Goal: Information Seeking & Learning: Learn about a topic

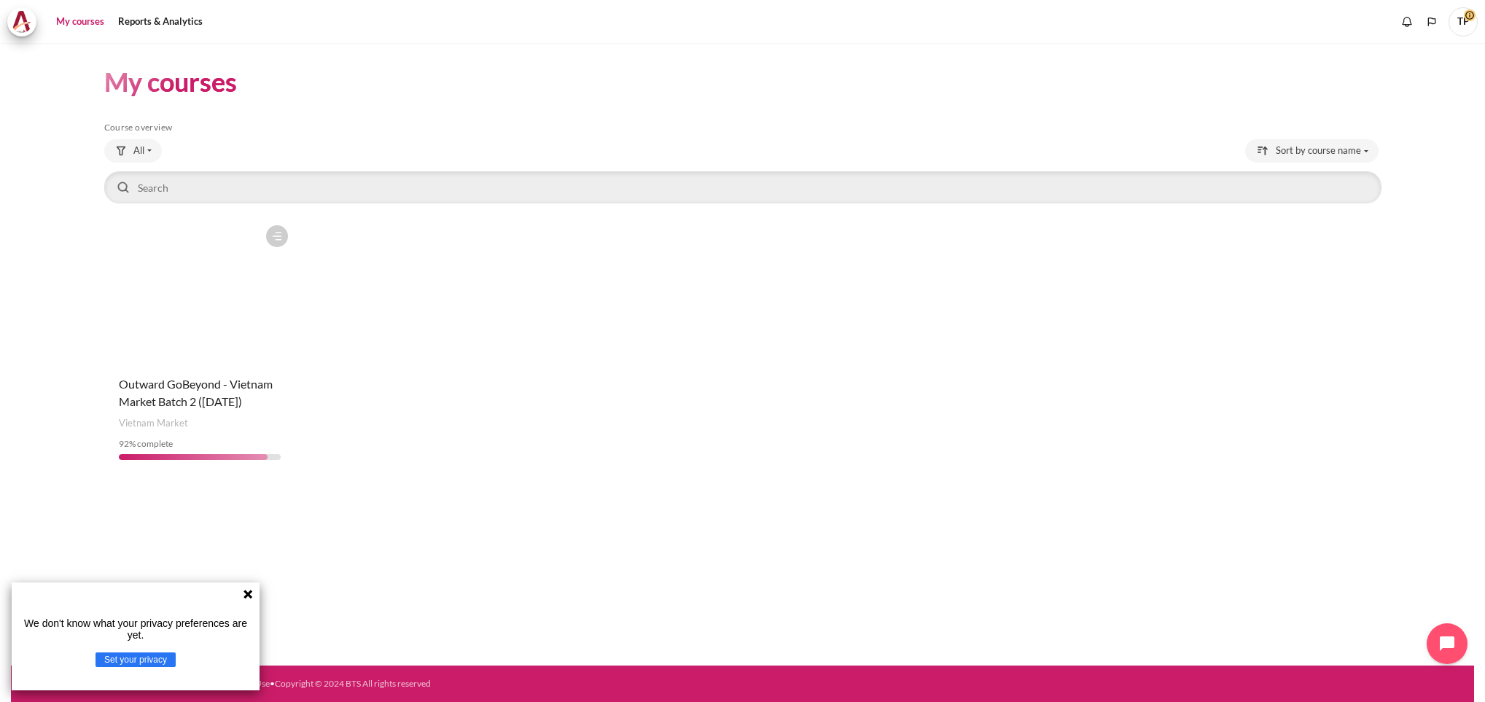
click at [184, 343] on figure "Content" at bounding box center [199, 291] width 191 height 146
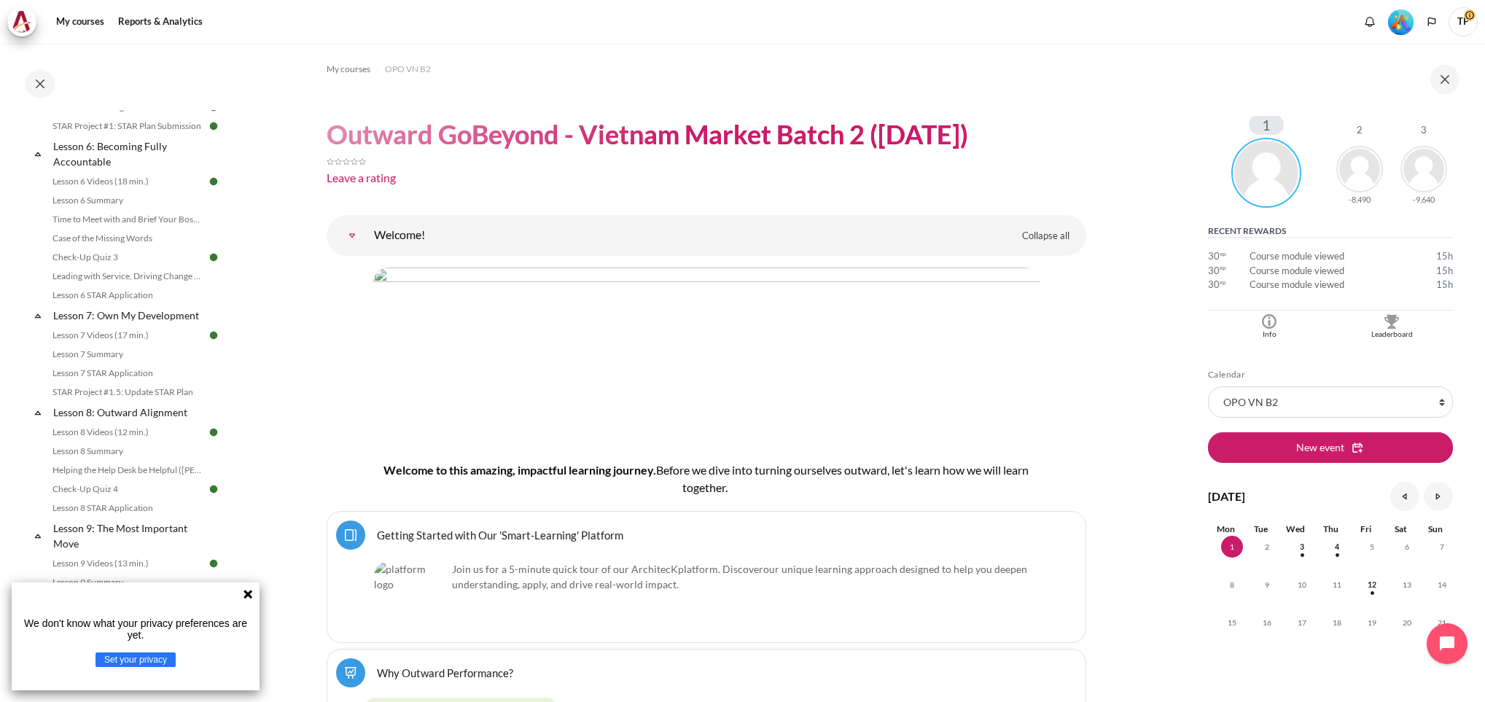
scroll to position [889, 0]
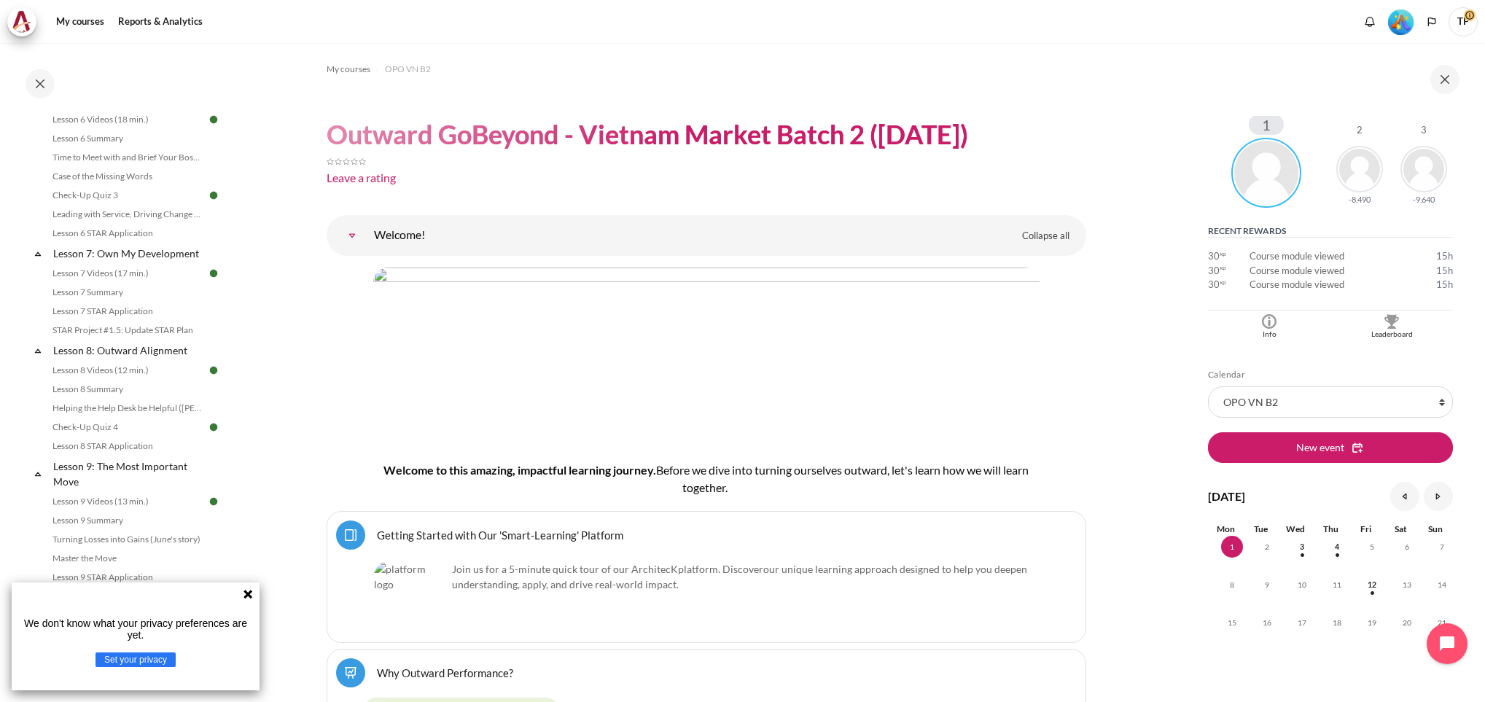
click at [252, 588] on div "We don't know what your privacy preferences are yet. Set your privacy" at bounding box center [136, 636] width 248 height 108
drag, startPoint x: 252, startPoint y: 588, endPoint x: 246, endPoint y: 598, distance: 11.5
click at [246, 598] on icon at bounding box center [248, 594] width 12 height 12
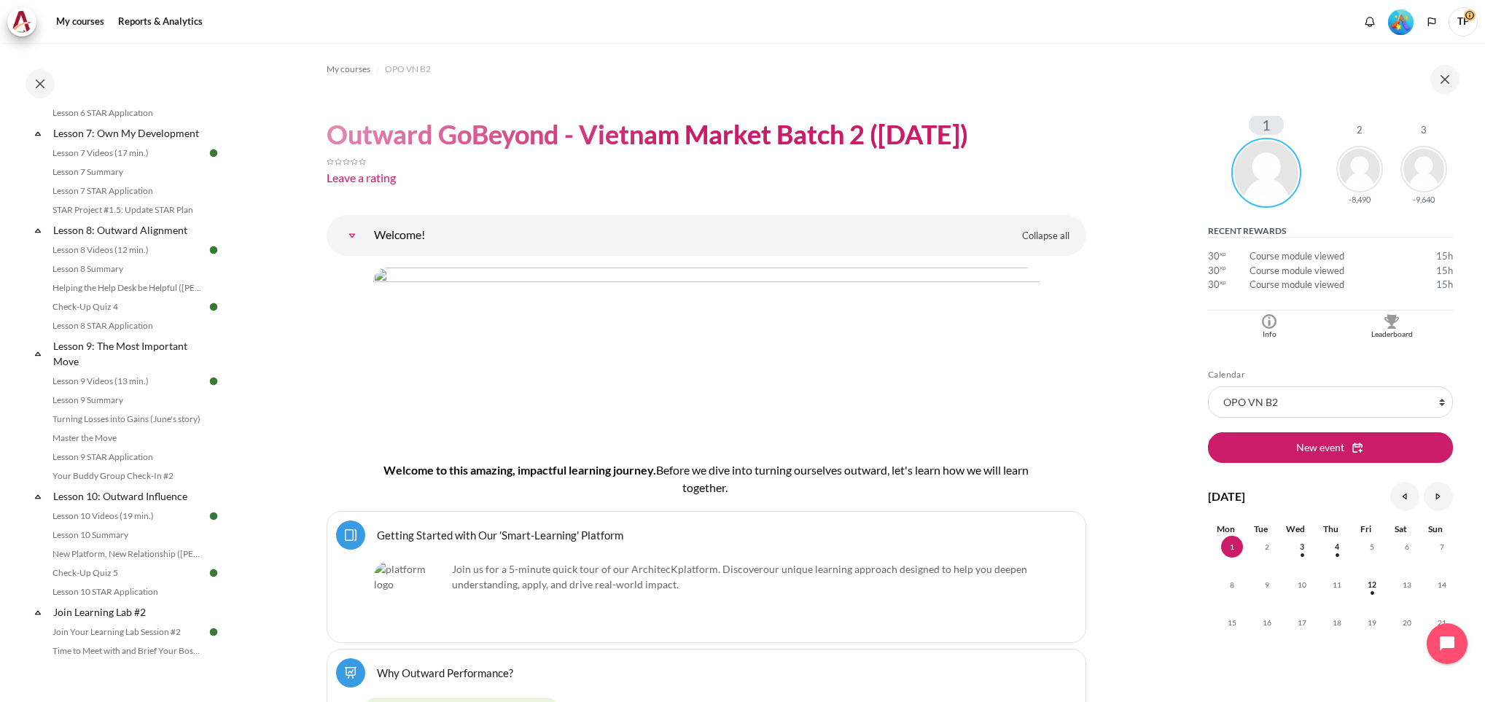
scroll to position [1032, 0]
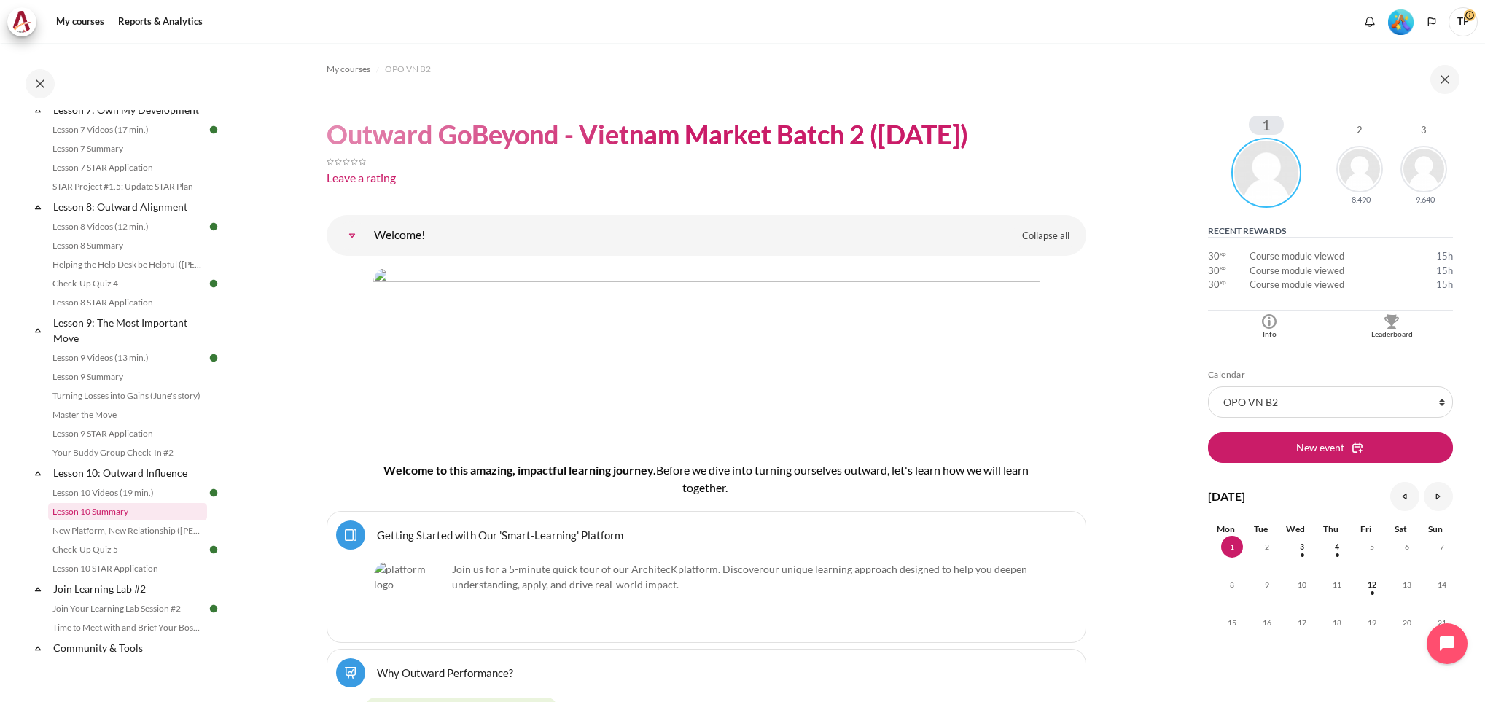
click at [99, 520] on link "Lesson 10 Summary" at bounding box center [127, 511] width 159 height 17
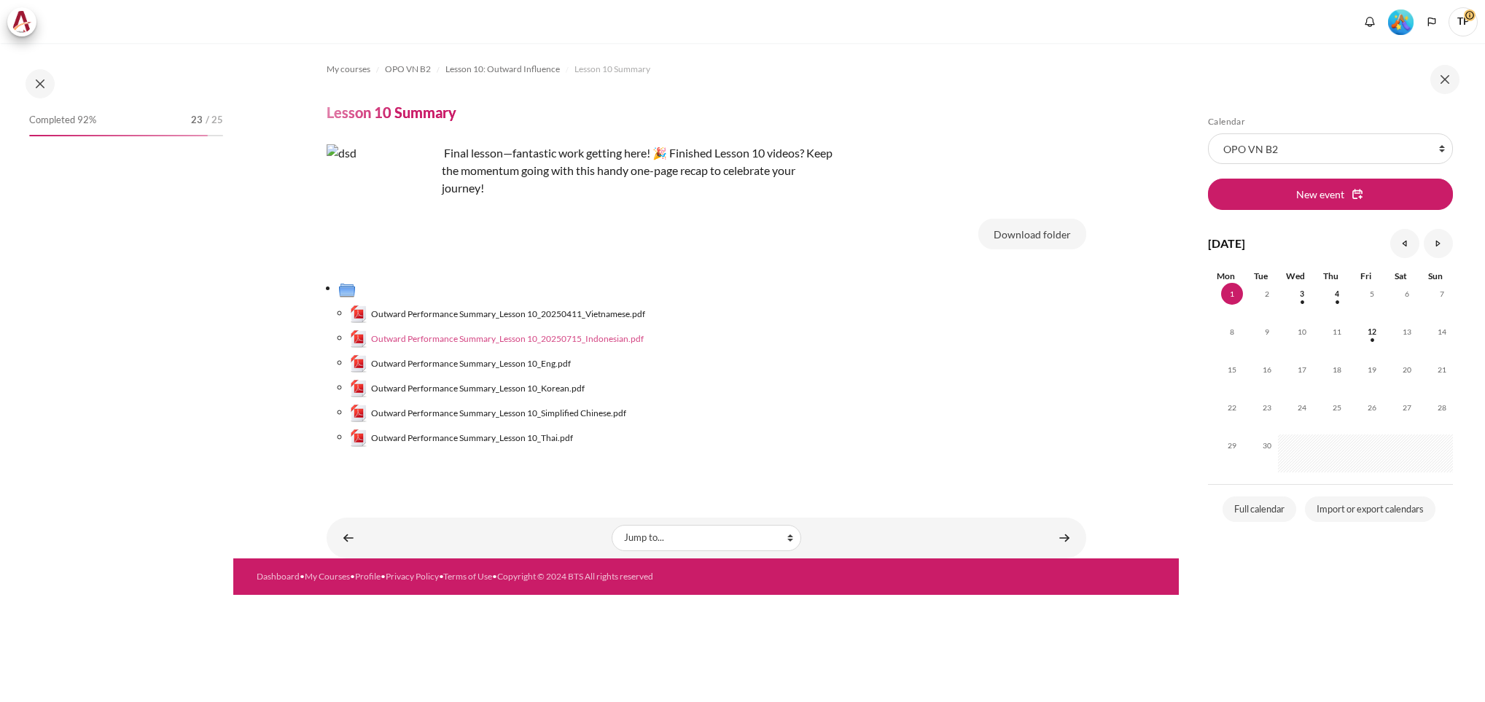
click at [516, 337] on span "Outward Performance Summary_Lesson 10_20250715_Indonesian.pdf" at bounding box center [507, 338] width 273 height 13
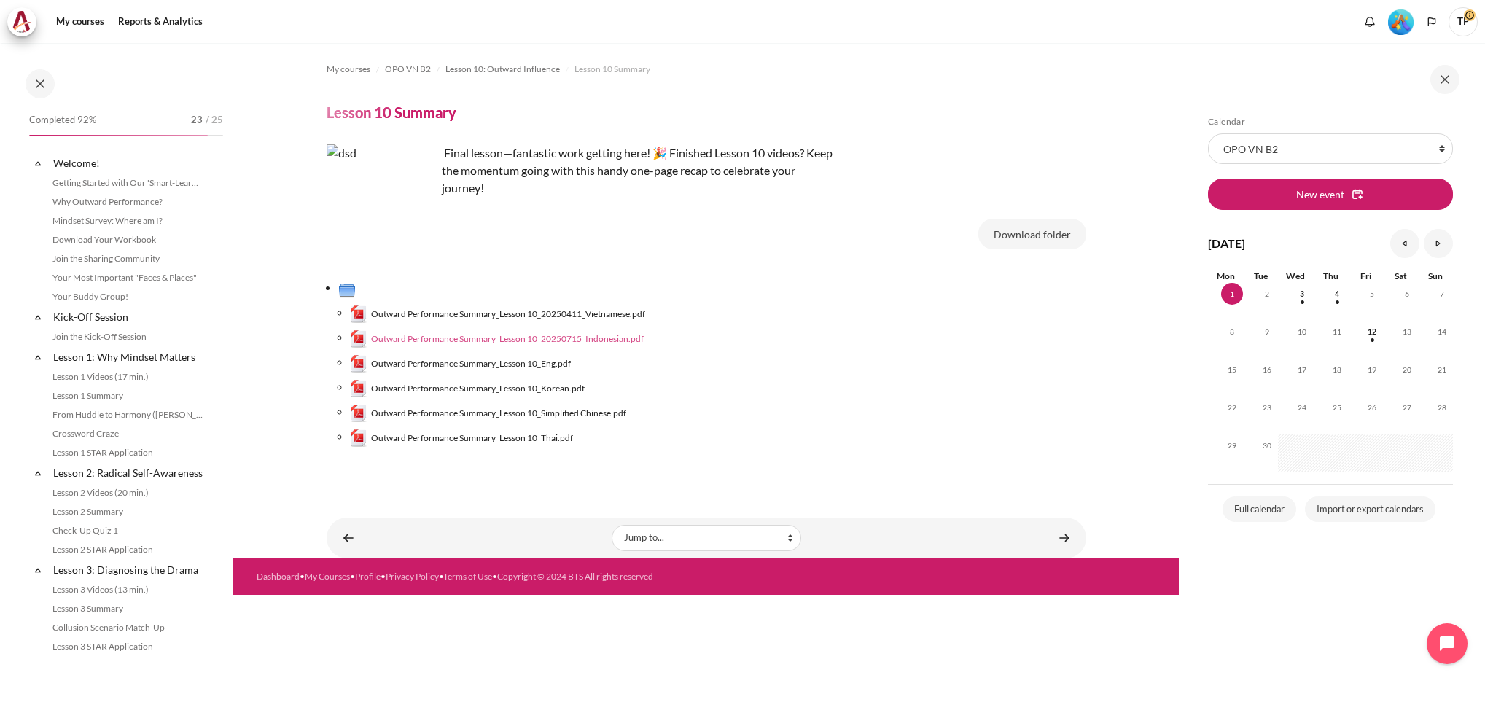
scroll to position [1217, 0]
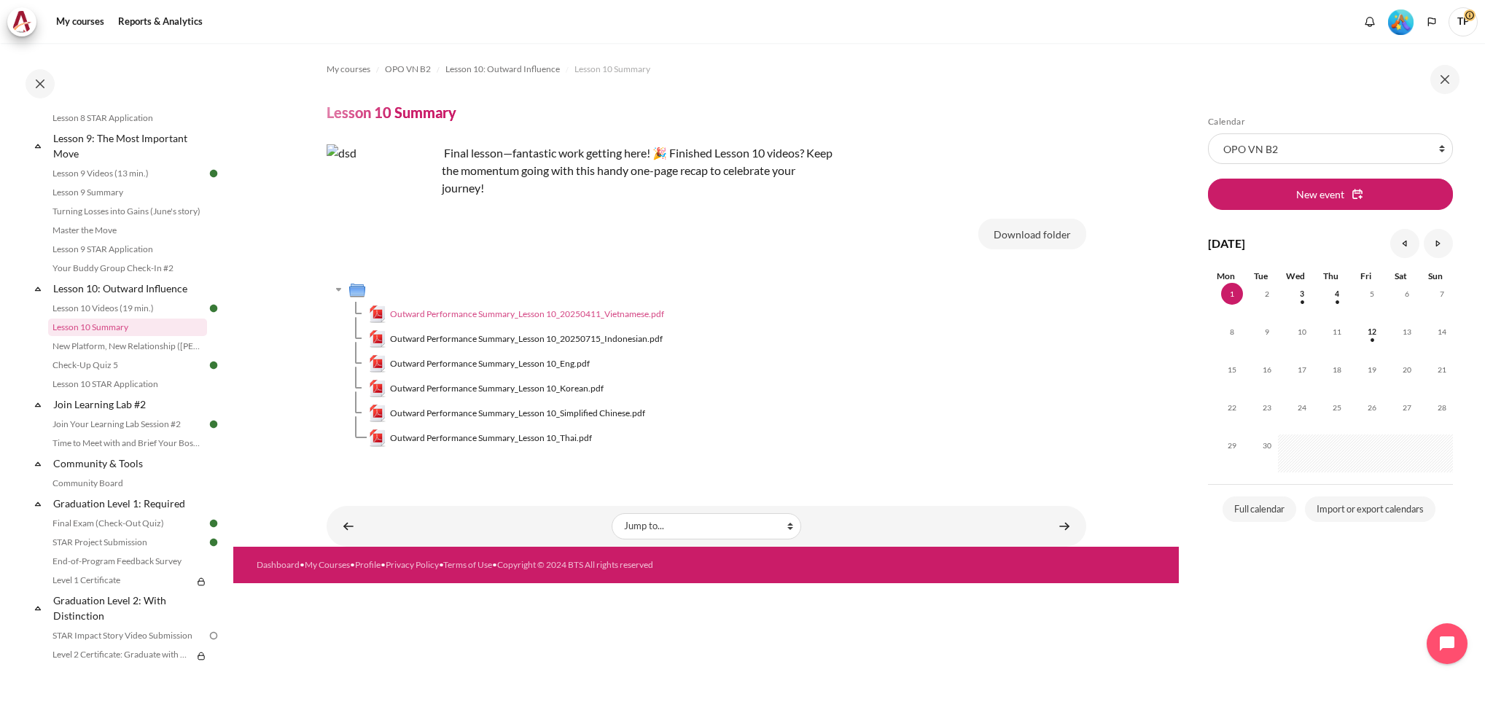
click at [468, 315] on span "Outward Performance Summary_Lesson 10_20250411_Vietnamese.pdf" at bounding box center [527, 314] width 274 height 13
click at [442, 364] on span "Outward Performance Summary_Lesson 10_Eng.pdf" at bounding box center [490, 363] width 200 height 13
click at [85, 201] on link "Lesson 9 Summary" at bounding box center [127, 192] width 159 height 17
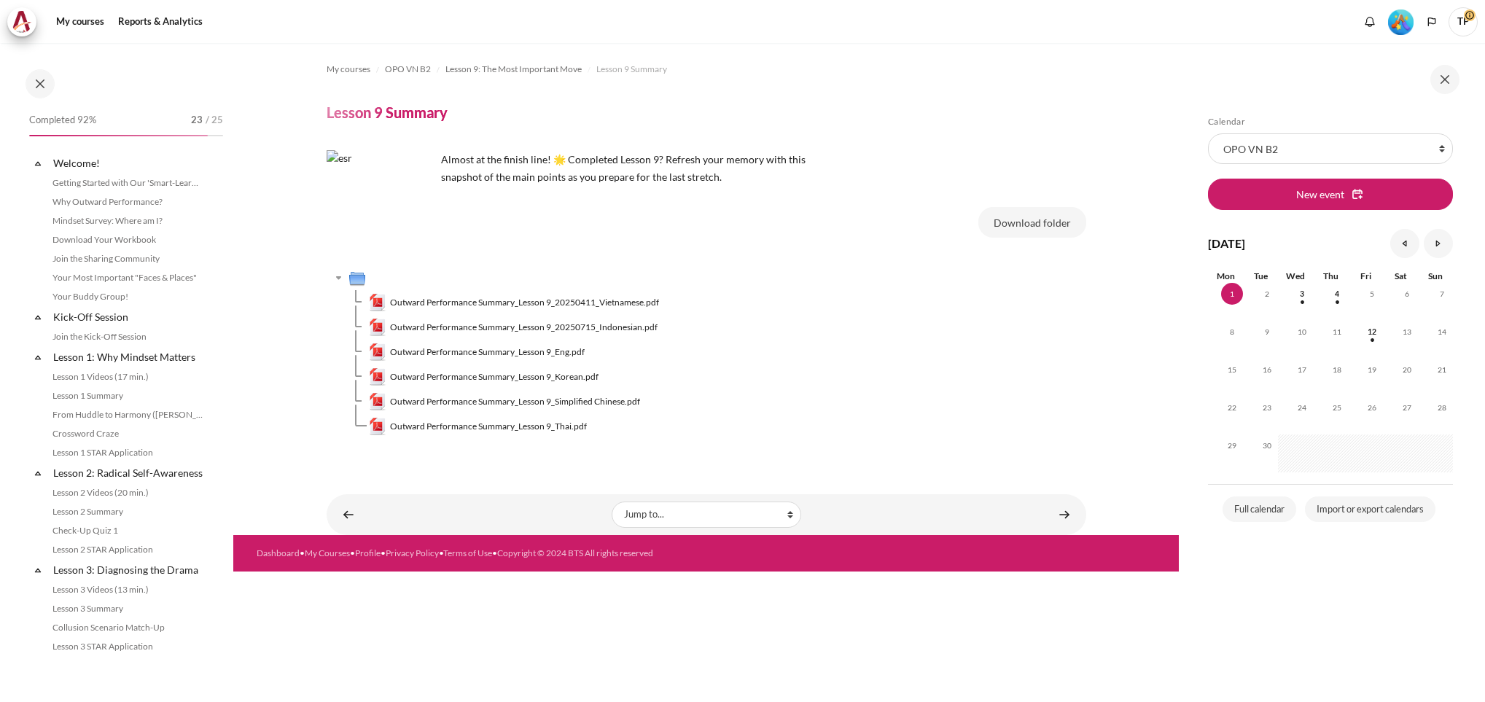
scroll to position [1082, 0]
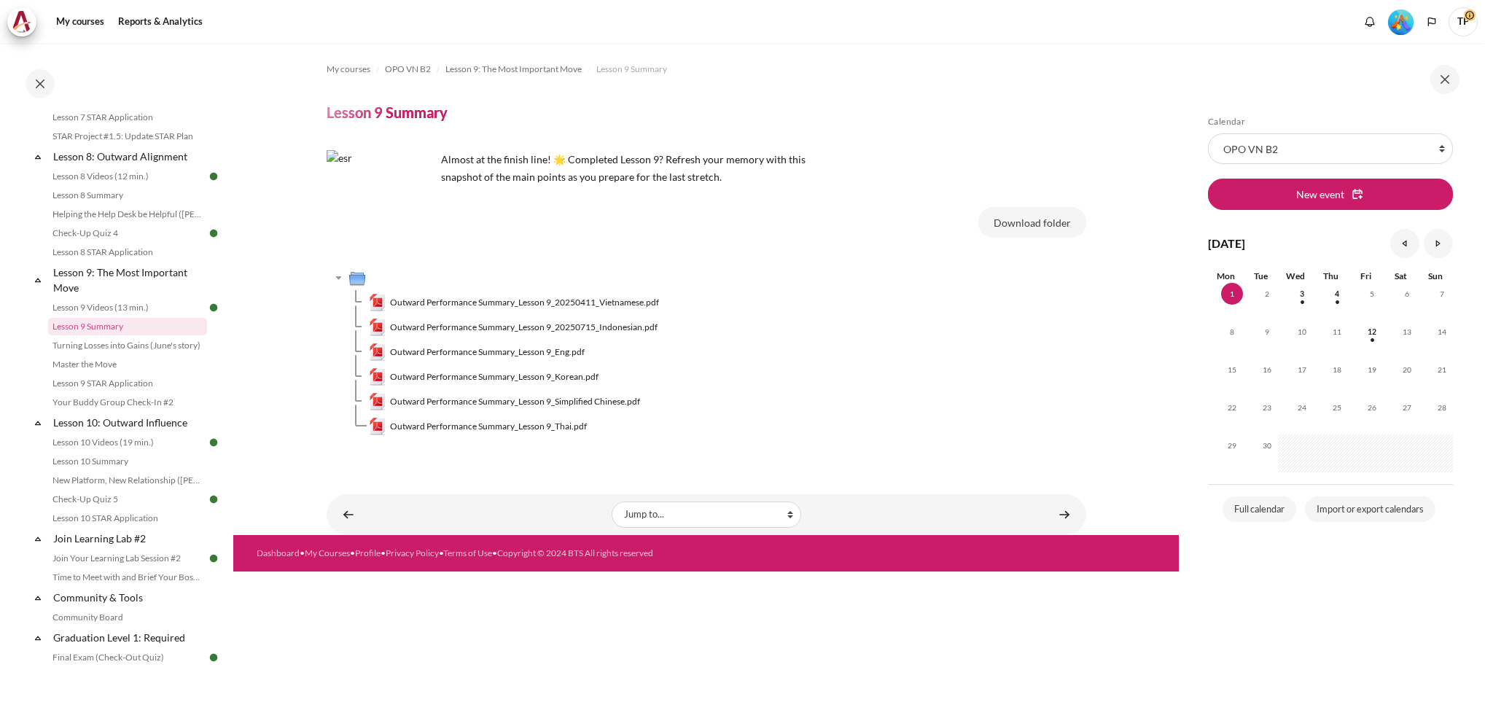
click at [499, 302] on span "Outward Performance Summary_Lesson 9_20250411_Vietnamese.pdf" at bounding box center [524, 302] width 269 height 13
click at [495, 355] on span "Outward Performance Summary_Lesson 9_Eng.pdf" at bounding box center [487, 351] width 195 height 13
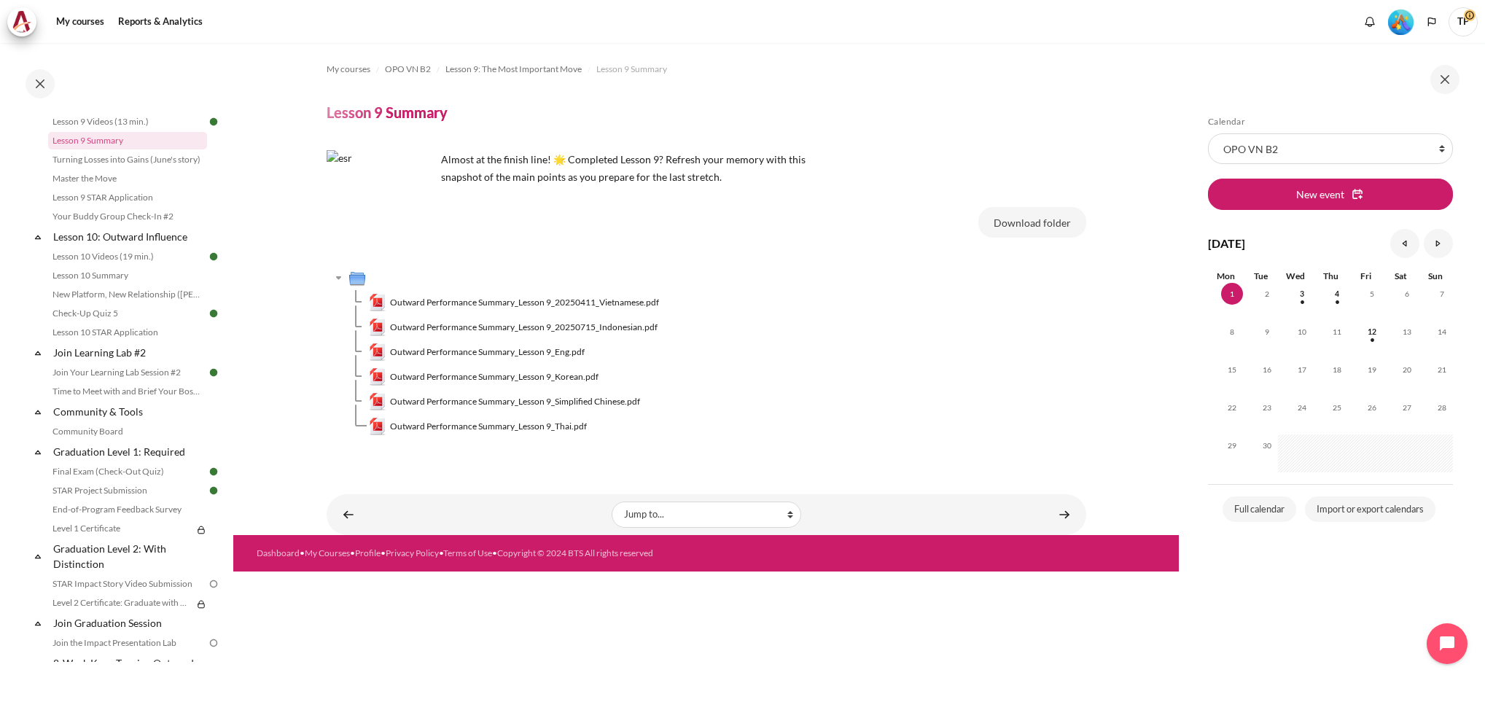
scroll to position [1273, 0]
click at [88, 494] on link "STAR Project Submission" at bounding box center [127, 485] width 159 height 17
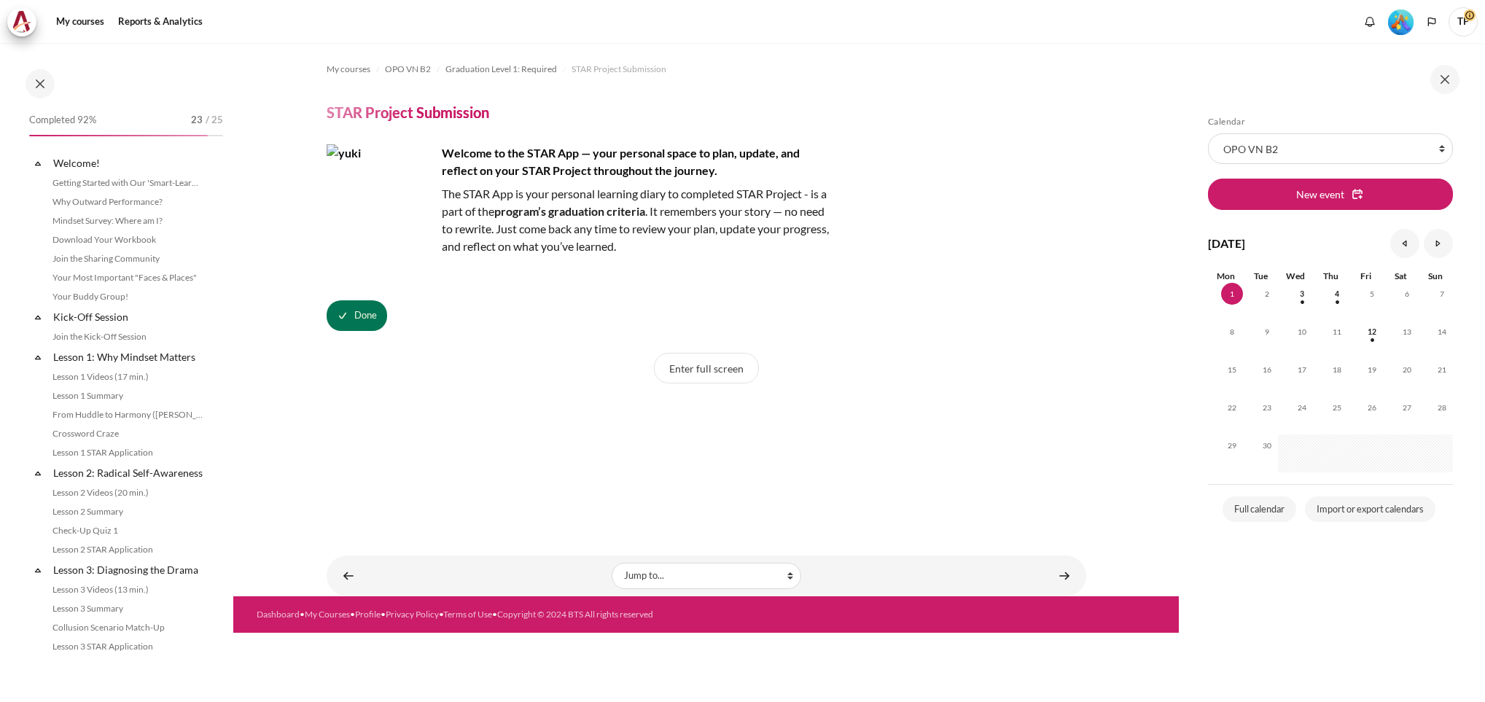
scroll to position [1432, 0]
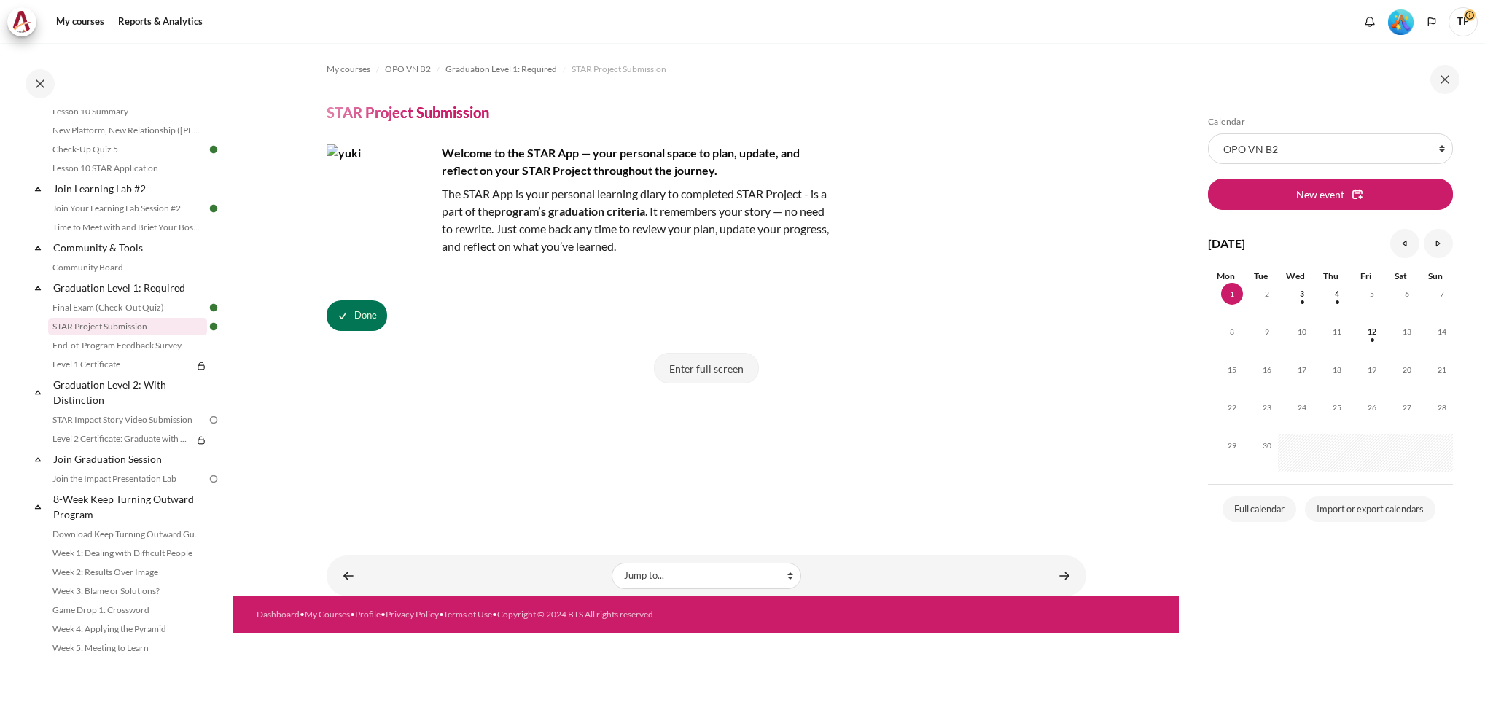
click at [718, 372] on button "Enter full screen" at bounding box center [706, 368] width 105 height 31
